Goal: Task Accomplishment & Management: Manage account settings

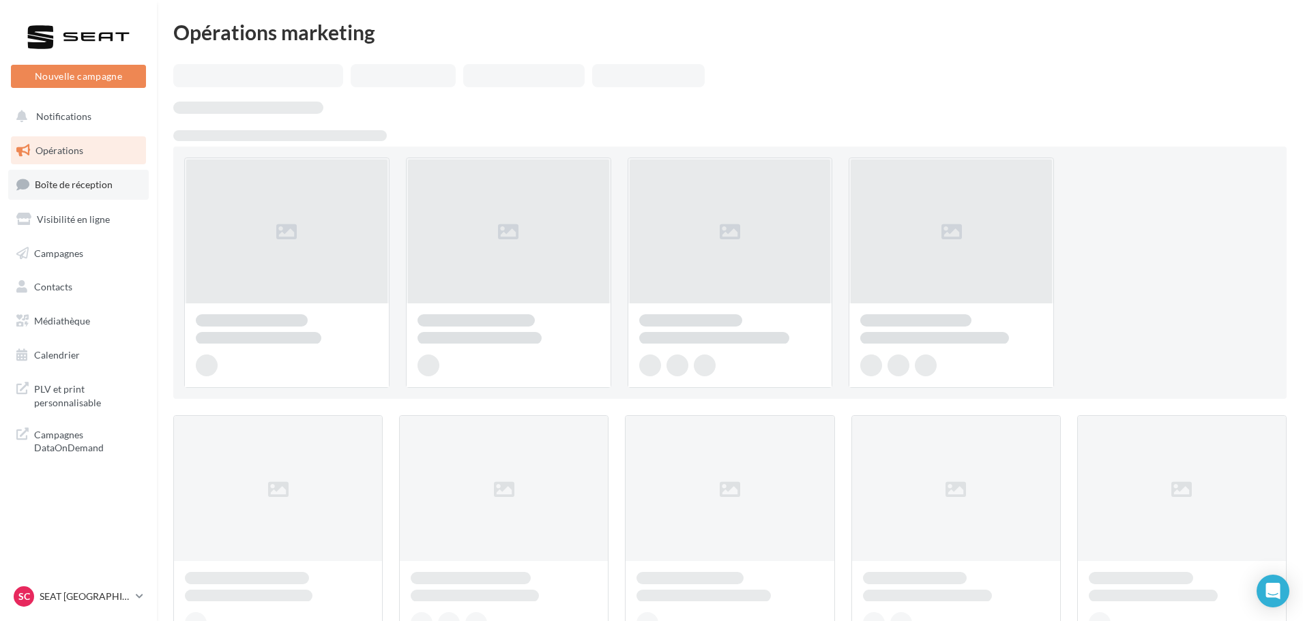
click at [89, 177] on link "Boîte de réception" at bounding box center [78, 184] width 141 height 29
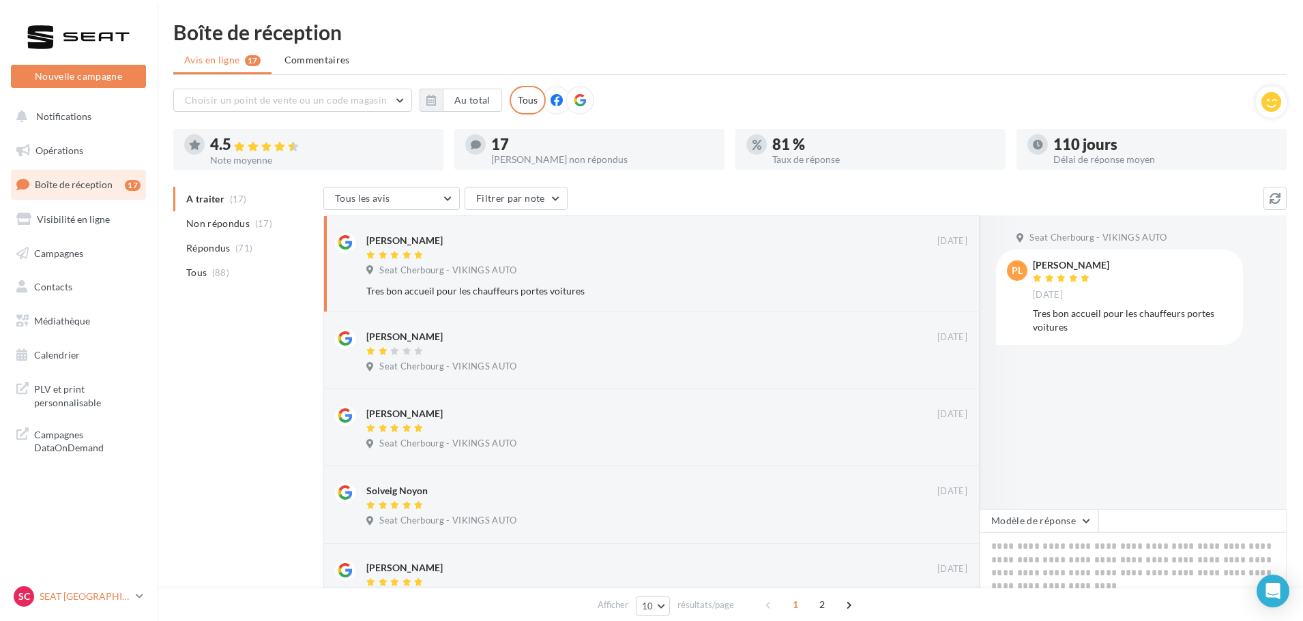
click at [87, 598] on p "SEAT [GEOGRAPHIC_DATA]" at bounding box center [85, 597] width 91 height 14
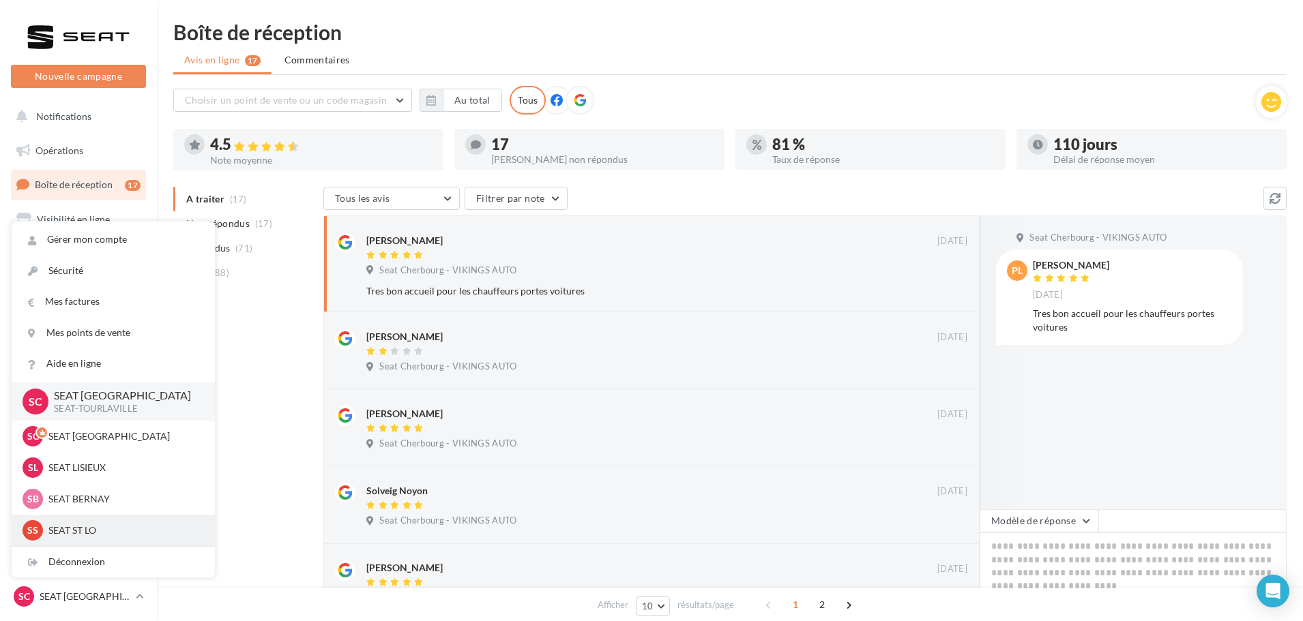
click at [78, 527] on p "SEAT ST LO" at bounding box center [123, 531] width 150 height 14
